Goal: Task Accomplishment & Management: Manage account settings

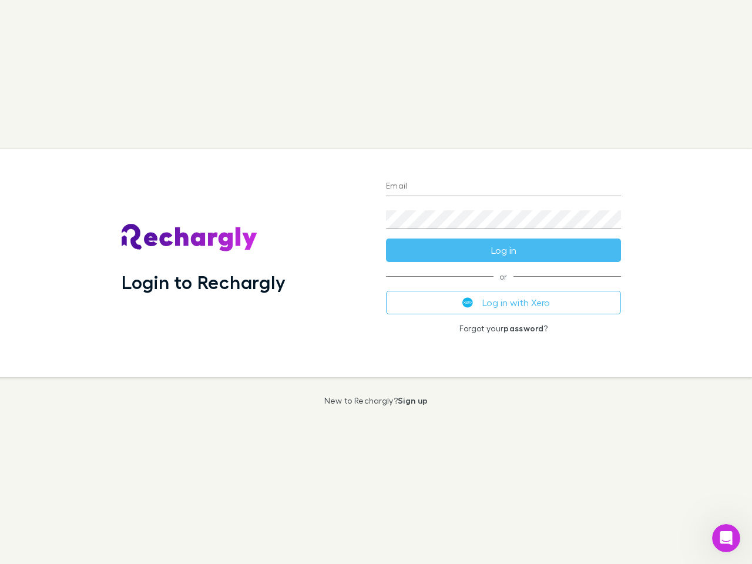
click at [376, 282] on div "Login to Rechargly" at bounding box center [244, 263] width 264 height 228
click at [503, 187] on input "Email" at bounding box center [503, 186] width 235 height 19
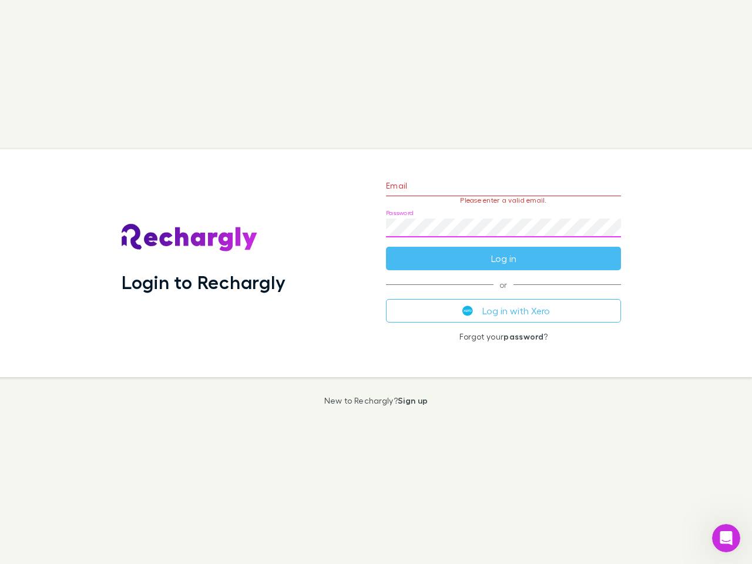
click at [503, 250] on form "Email Please enter a valid email. Password Log in" at bounding box center [503, 219] width 235 height 102
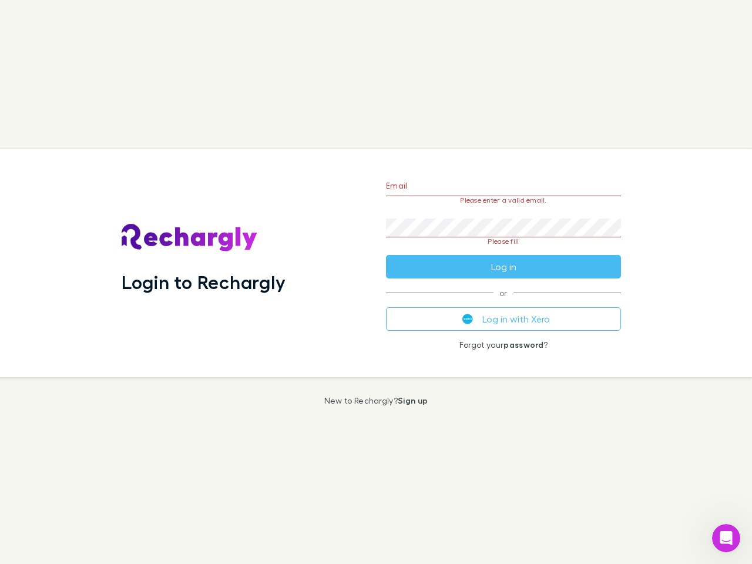
click at [503, 302] on div "Email Please enter a valid email. Password Please fill Log in or Log in with Xe…" at bounding box center [503, 263] width 254 height 228
click at [726, 538] on icon "Open Intercom Messenger" at bounding box center [725, 537] width 19 height 19
